Goal: Task Accomplishment & Management: Manage account settings

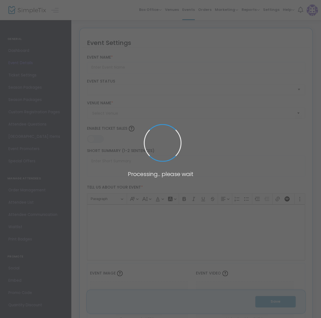
type input "Holiday Wreath Workshops"
type textarea "Deck your doors in festive style!Join us for a joyful, hands-on workshop where …"
type input "Register Now"
type input "Tractor Shed Cafe and Farm Stand"
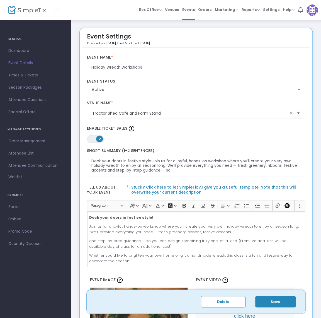
click at [130, 261] on p "Whether you’d like to brighten your own home or gift a handmade wreath, this cl…" at bounding box center [196, 258] width 214 height 11
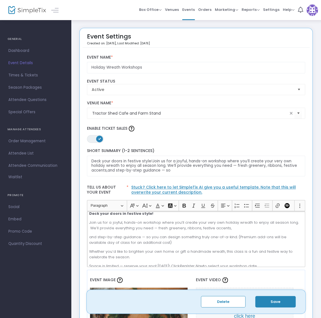
scroll to position [9, 0]
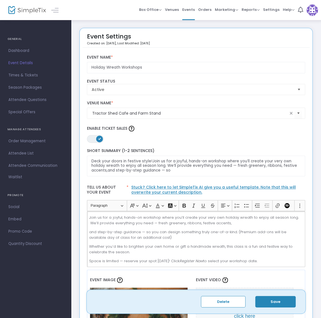
click at [261, 261] on p "Space is limited — reserve your spot [DATE]! Click Register Now to select your …" at bounding box center [196, 261] width 214 height 6
click at [257, 258] on span "[DATE] or [DATE] 3-5pm." at bounding box center [278, 260] width 43 height 5
click at [273, 302] on button "Save" at bounding box center [275, 301] width 40 height 11
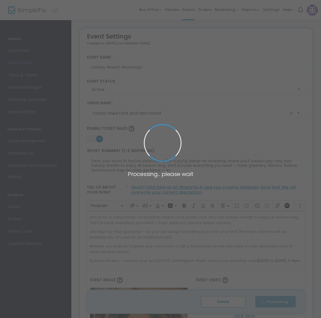
type input "1"
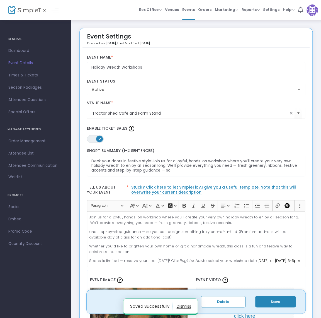
click at [190, 10] on span "Events" at bounding box center [188, 10] width 13 height 14
